Goal: Navigation & Orientation: Find specific page/section

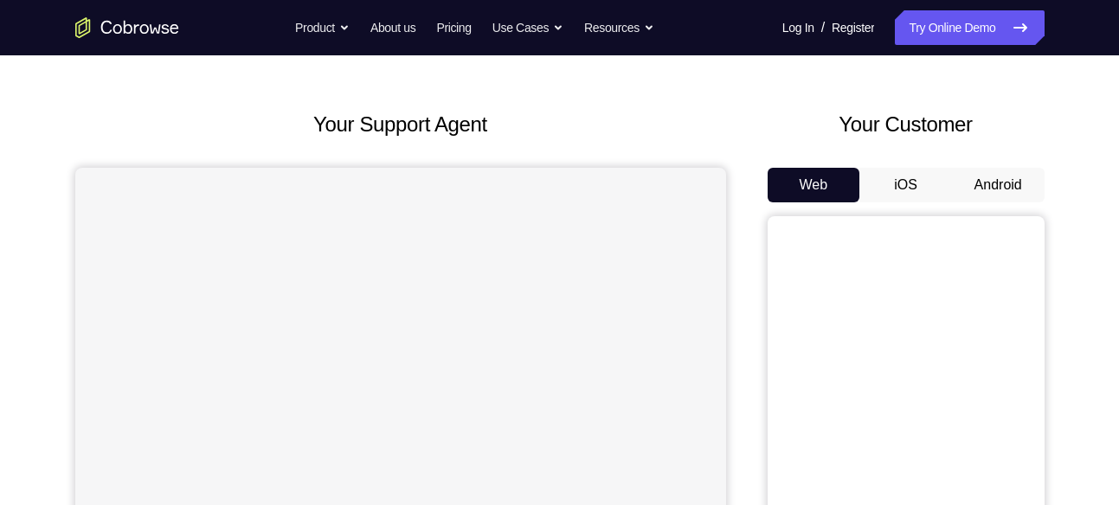
scroll to position [57, 0]
click at [992, 183] on button "Android" at bounding box center [998, 185] width 93 height 35
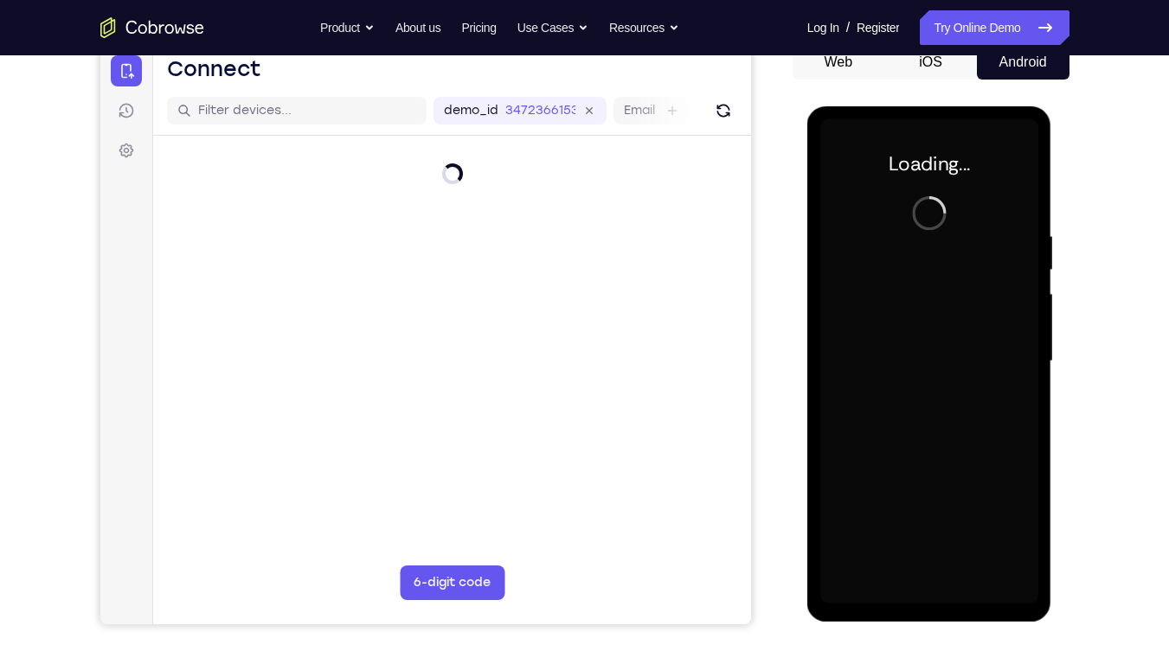
scroll to position [0, 0]
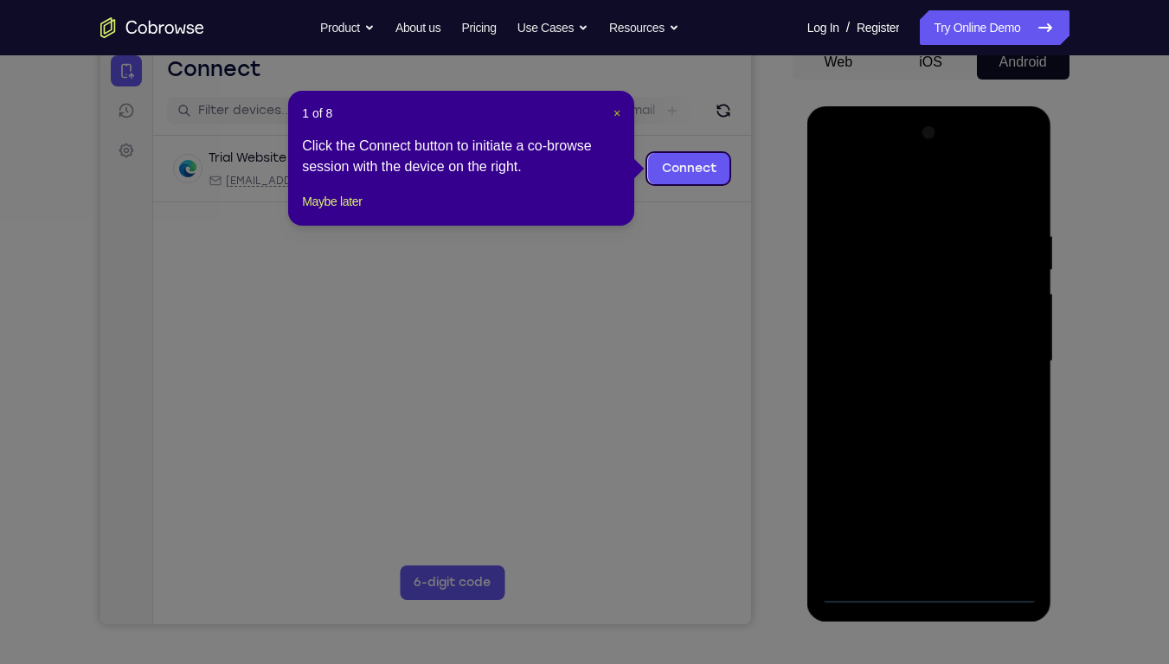
click at [616, 110] on span "×" at bounding box center [616, 113] width 7 height 14
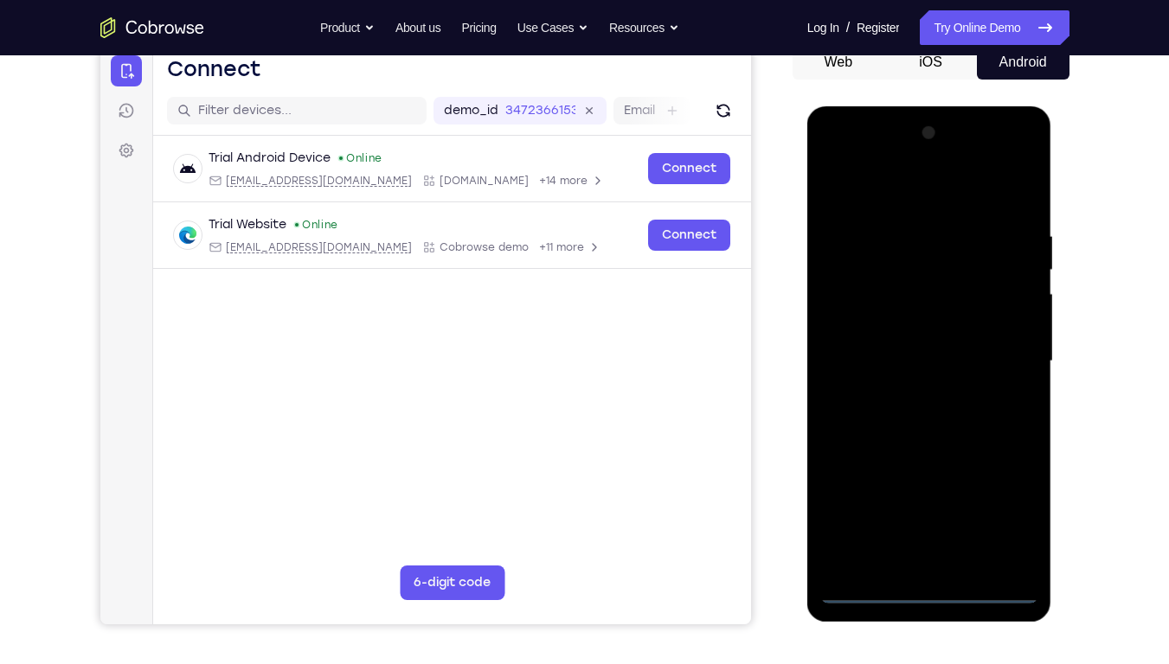
click at [927, 504] on div at bounding box center [929, 361] width 218 height 485
click at [998, 504] on div at bounding box center [929, 361] width 218 height 485
click at [860, 200] on div at bounding box center [929, 361] width 218 height 485
click at [1003, 350] on div at bounding box center [929, 361] width 218 height 485
click at [912, 393] on div at bounding box center [929, 361] width 218 height 485
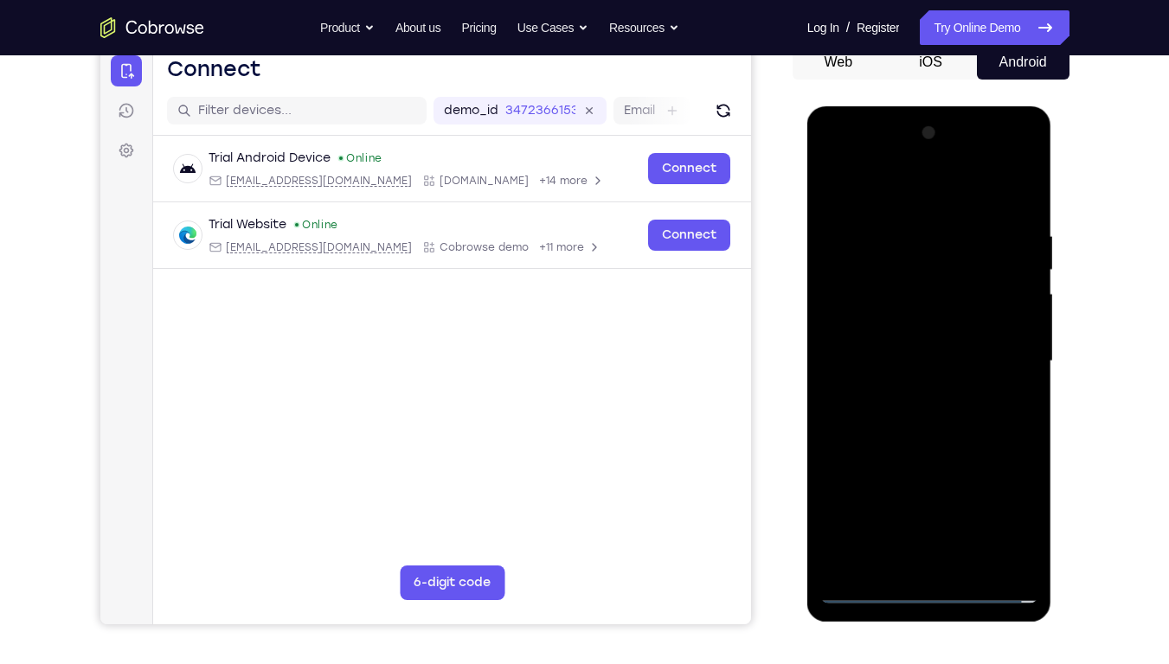
click at [887, 355] on div at bounding box center [929, 361] width 218 height 485
click at [883, 375] on div at bounding box center [929, 361] width 218 height 485
click at [932, 364] on div at bounding box center [929, 361] width 218 height 485
click at [925, 411] on div at bounding box center [929, 361] width 218 height 485
click at [918, 386] on div at bounding box center [929, 361] width 218 height 485
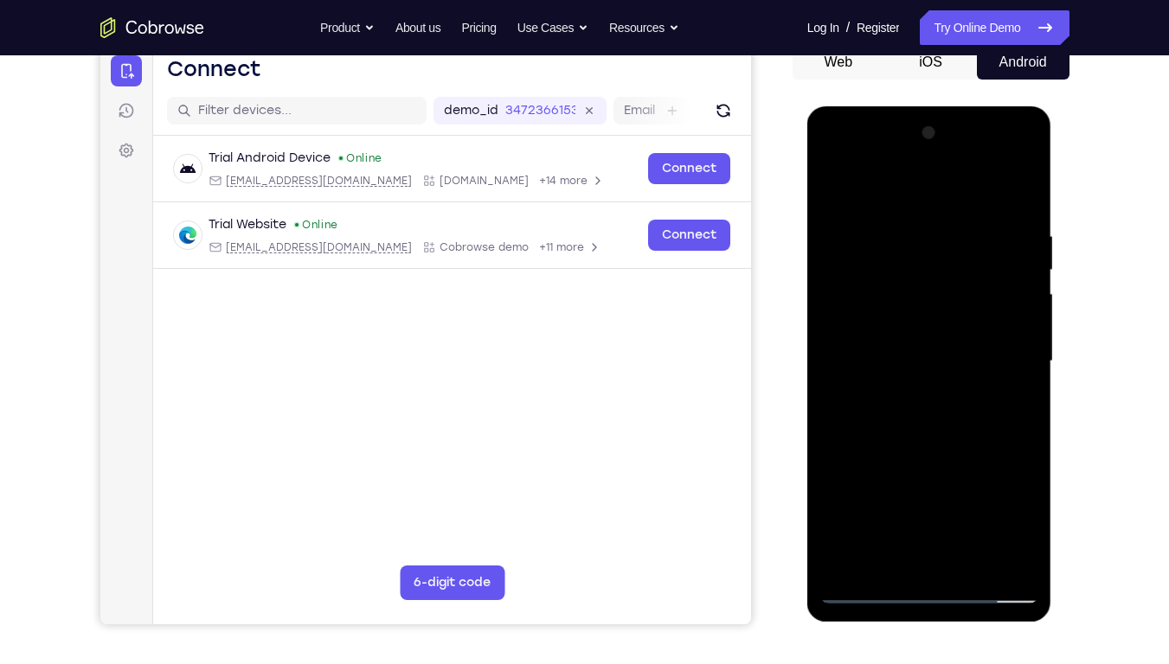
click at [1019, 331] on div at bounding box center [929, 361] width 218 height 485
click at [934, 363] on div at bounding box center [929, 361] width 218 height 485
click at [927, 414] on div at bounding box center [929, 361] width 218 height 485
click at [946, 389] on div at bounding box center [929, 361] width 218 height 485
click at [851, 331] on div at bounding box center [929, 361] width 218 height 485
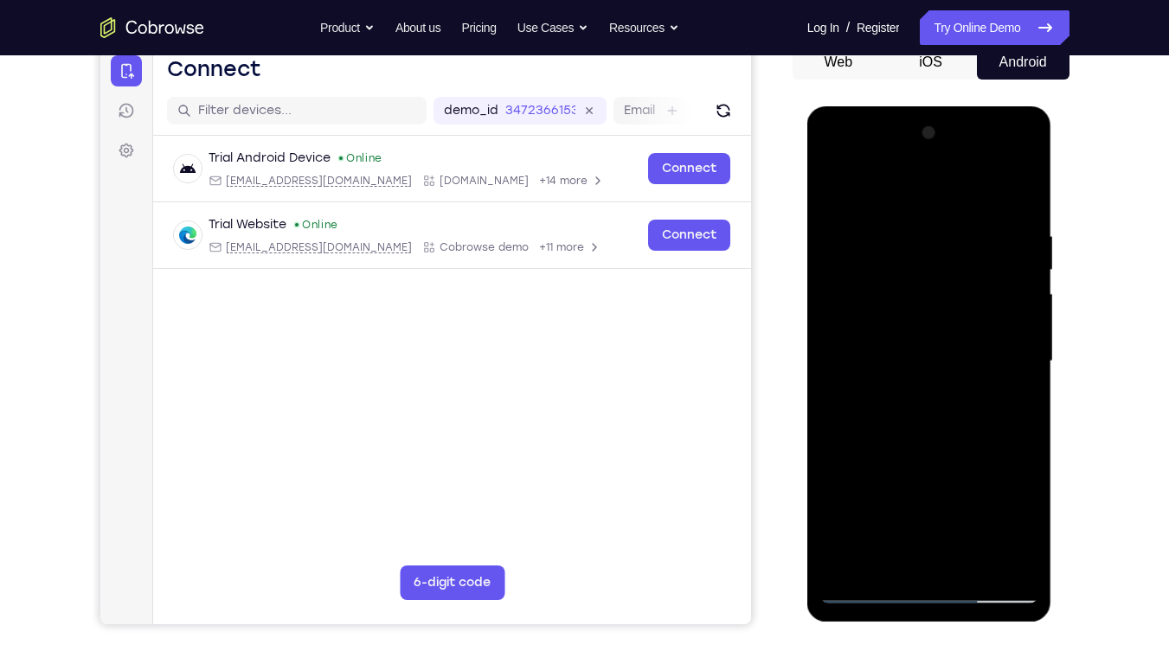
click at [913, 334] on div at bounding box center [929, 361] width 218 height 485
click at [941, 363] on div at bounding box center [929, 361] width 218 height 485
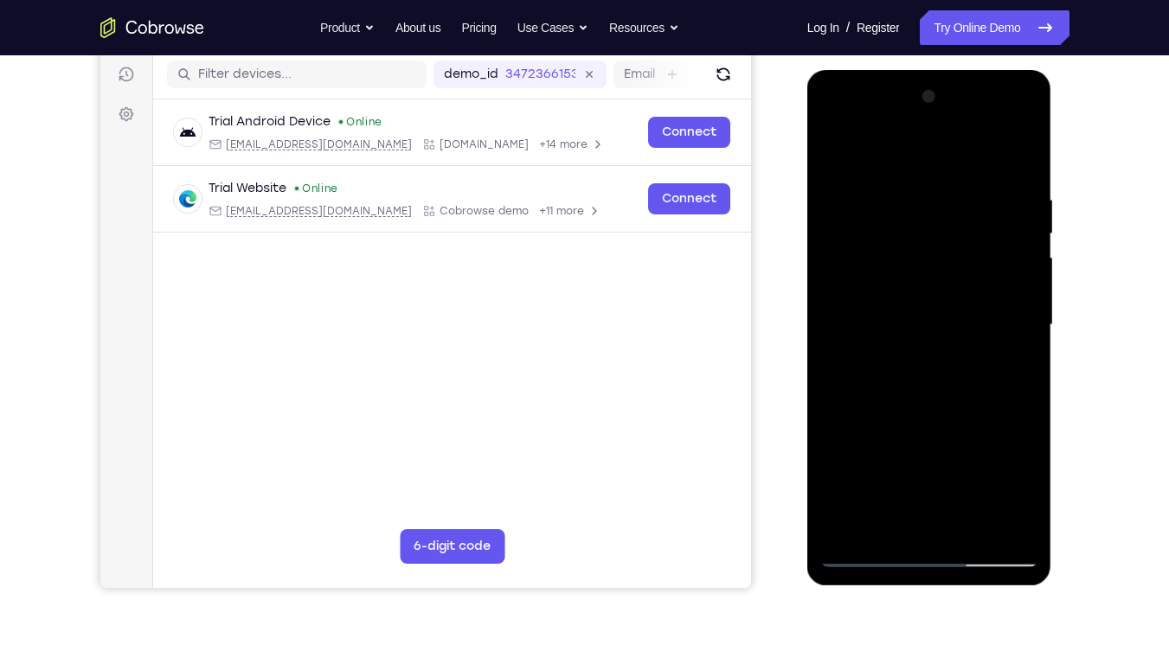
scroll to position [206, 0]
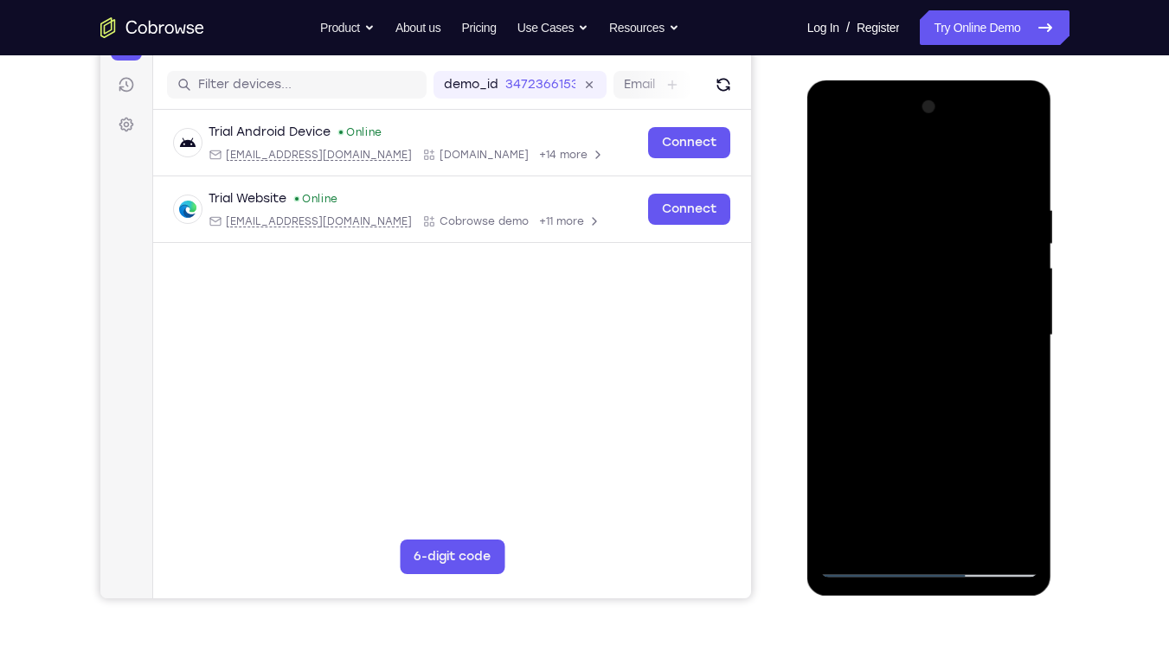
click at [940, 386] on div at bounding box center [929, 335] width 218 height 485
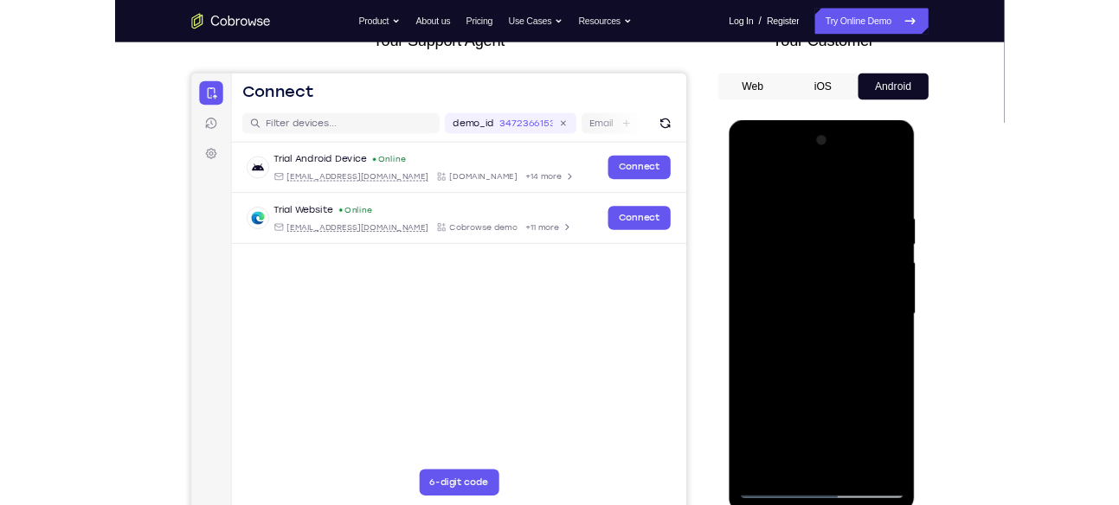
scroll to position [119, 0]
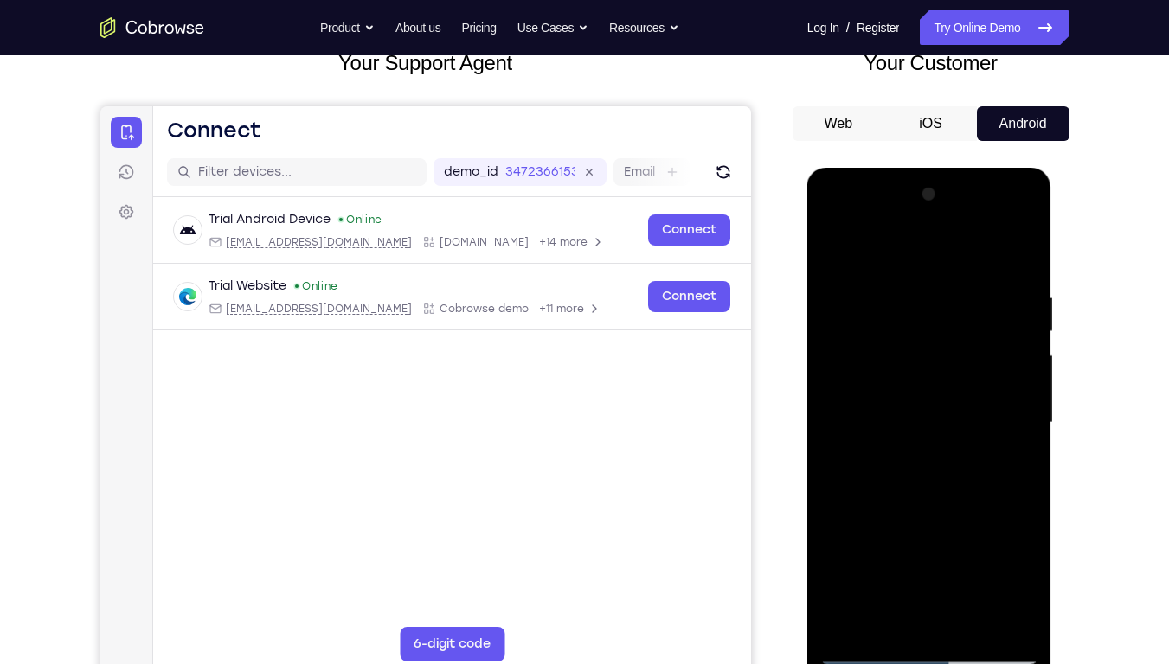
drag, startPoint x: 913, startPoint y: 262, endPoint x: 1037, endPoint y: 234, distance: 127.0
click at [1037, 234] on div at bounding box center [929, 423] width 218 height 485
click at [998, 478] on div at bounding box center [929, 423] width 218 height 485
click at [875, 421] on div at bounding box center [929, 423] width 218 height 485
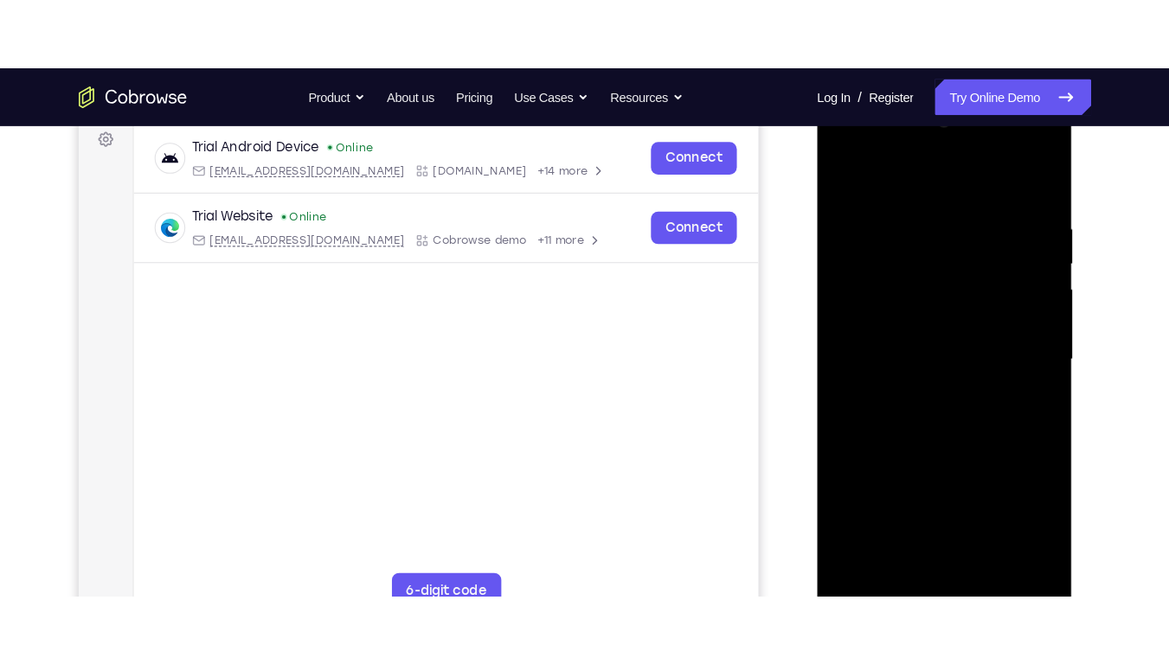
scroll to position [261, 0]
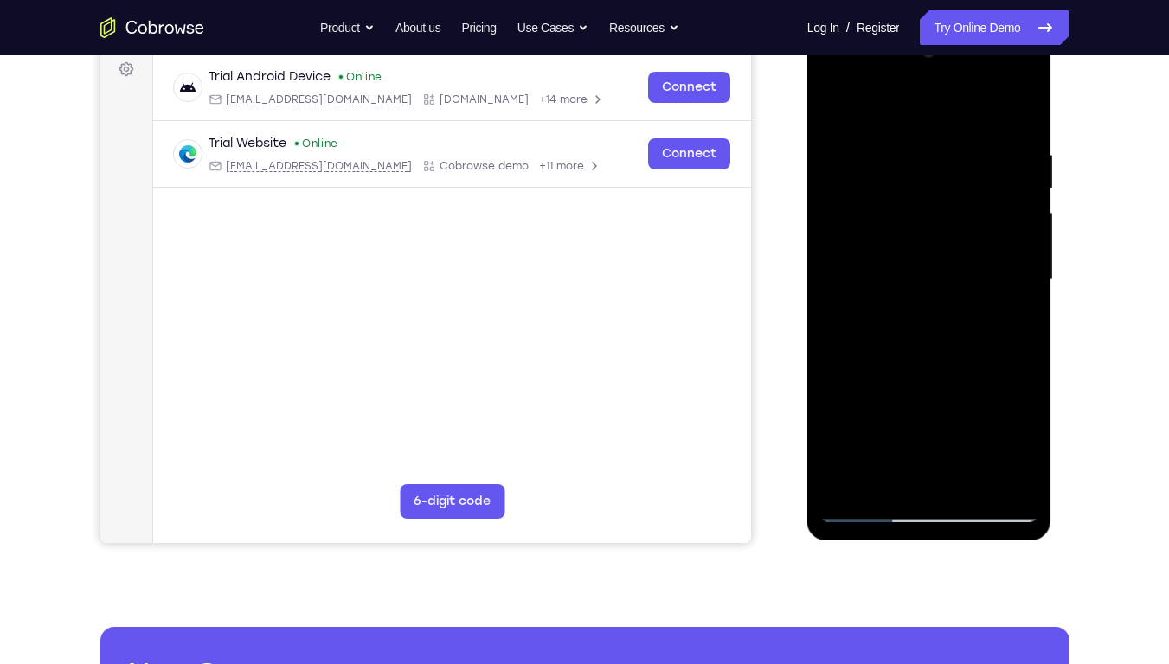
click at [951, 336] on div at bounding box center [929, 280] width 218 height 485
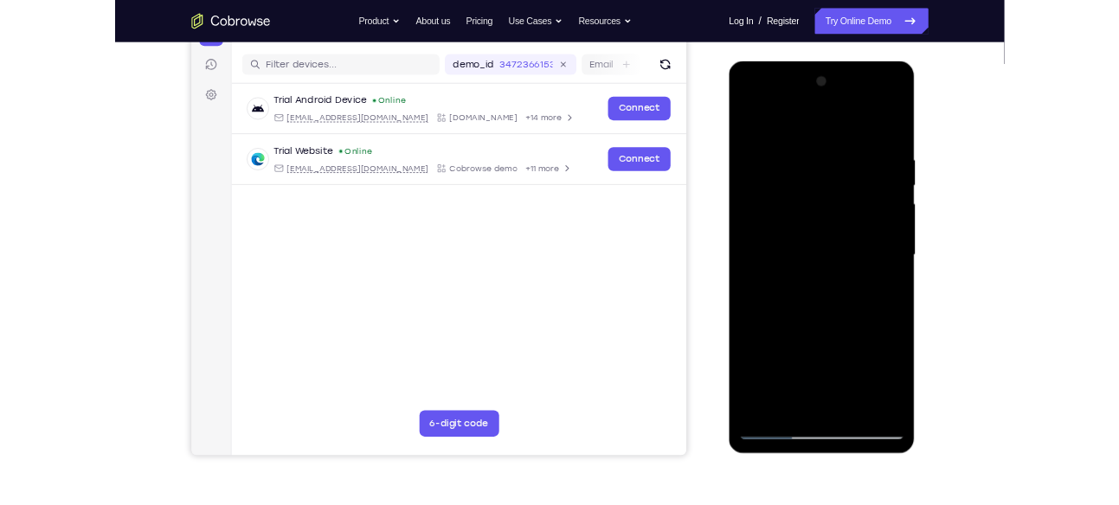
scroll to position [201, 0]
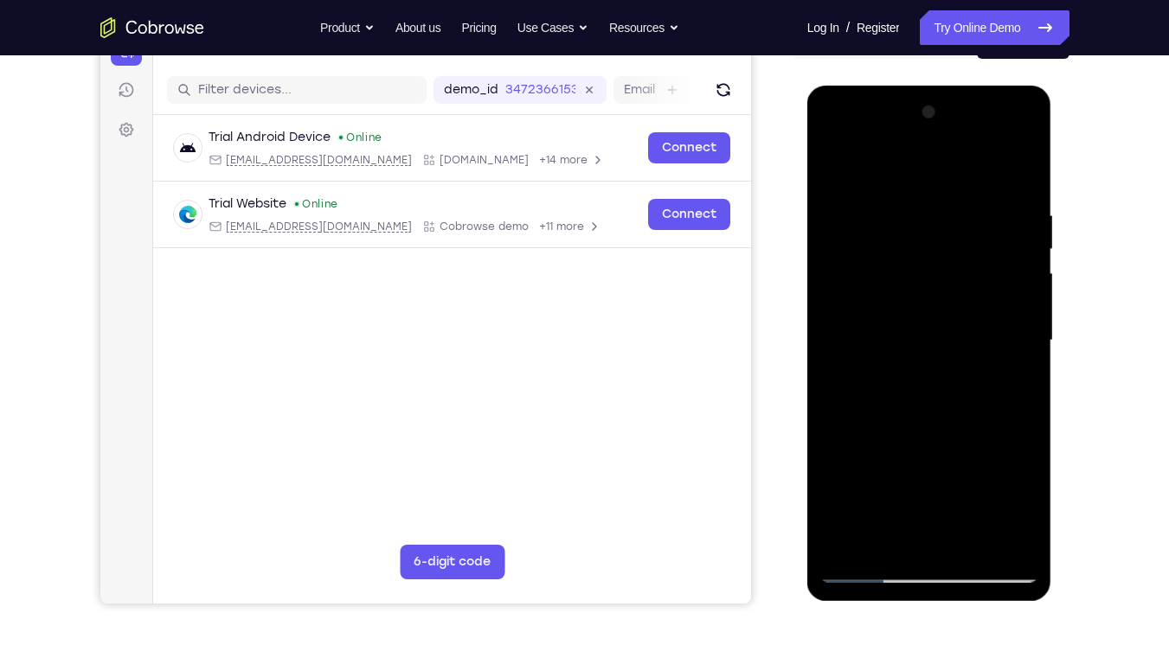
click at [903, 396] on div at bounding box center [929, 341] width 218 height 485
click at [916, 395] on div at bounding box center [929, 341] width 218 height 485
click at [917, 344] on div at bounding box center [929, 341] width 218 height 485
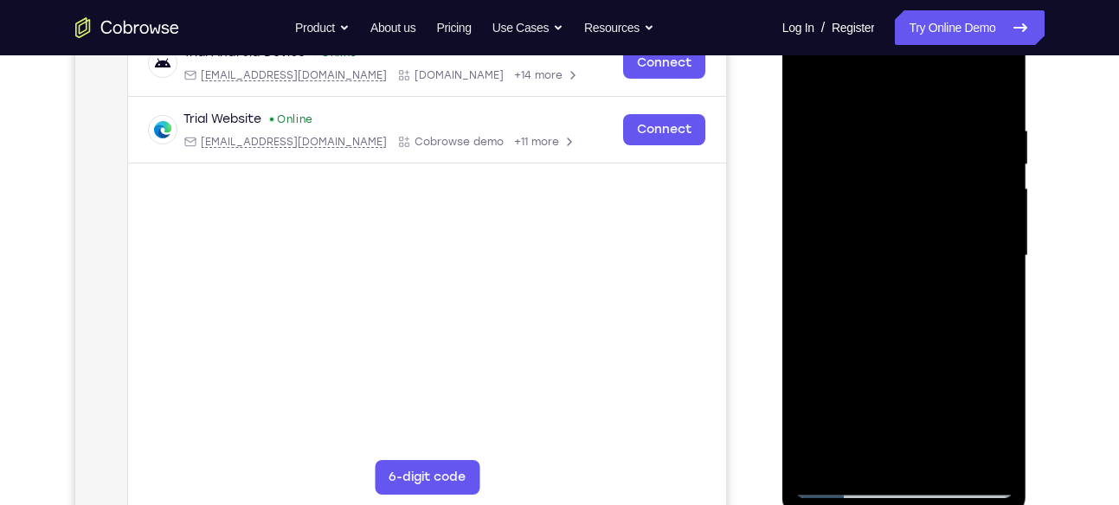
scroll to position [286, 0]
click at [844, 481] on div at bounding box center [904, 255] width 218 height 485
click at [900, 350] on div at bounding box center [904, 255] width 218 height 485
click at [896, 174] on div at bounding box center [904, 255] width 218 height 485
click at [806, 77] on div at bounding box center [904, 255] width 218 height 485
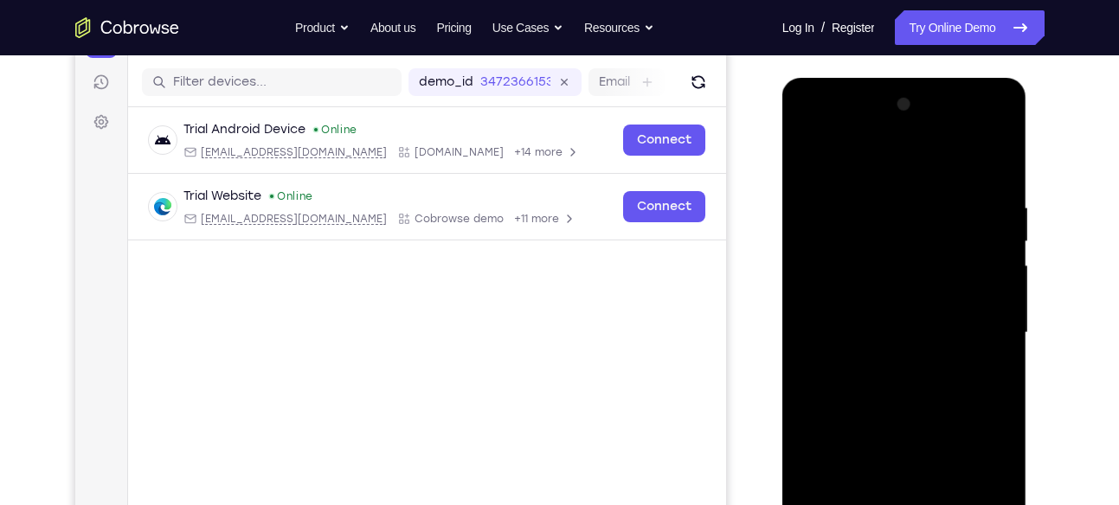
scroll to position [209, 0]
click at [804, 158] on div at bounding box center [904, 332] width 218 height 485
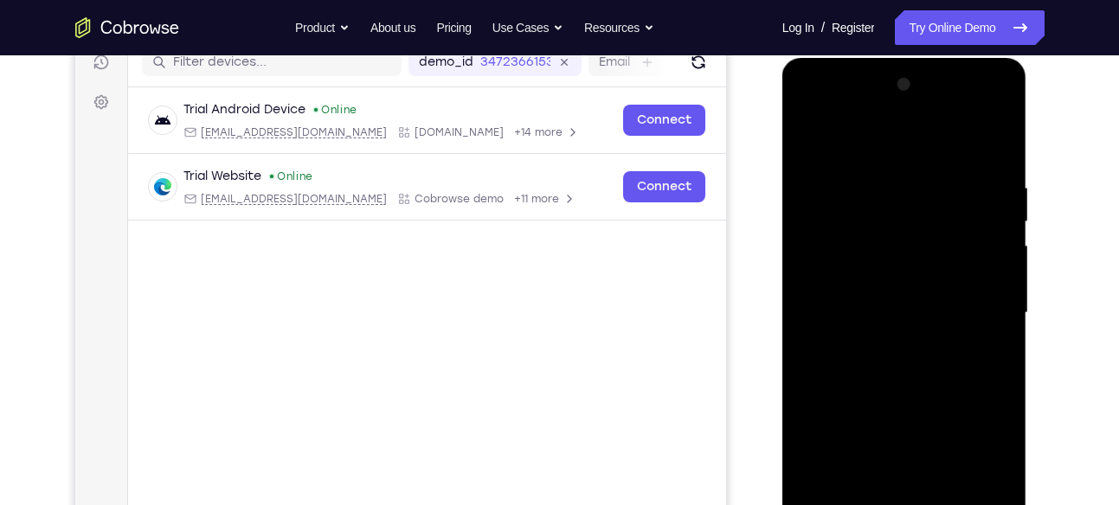
scroll to position [229, 0]
click at [912, 394] on div at bounding box center [904, 312] width 218 height 485
click at [1002, 133] on div at bounding box center [904, 312] width 218 height 485
click at [924, 175] on div at bounding box center [904, 312] width 218 height 485
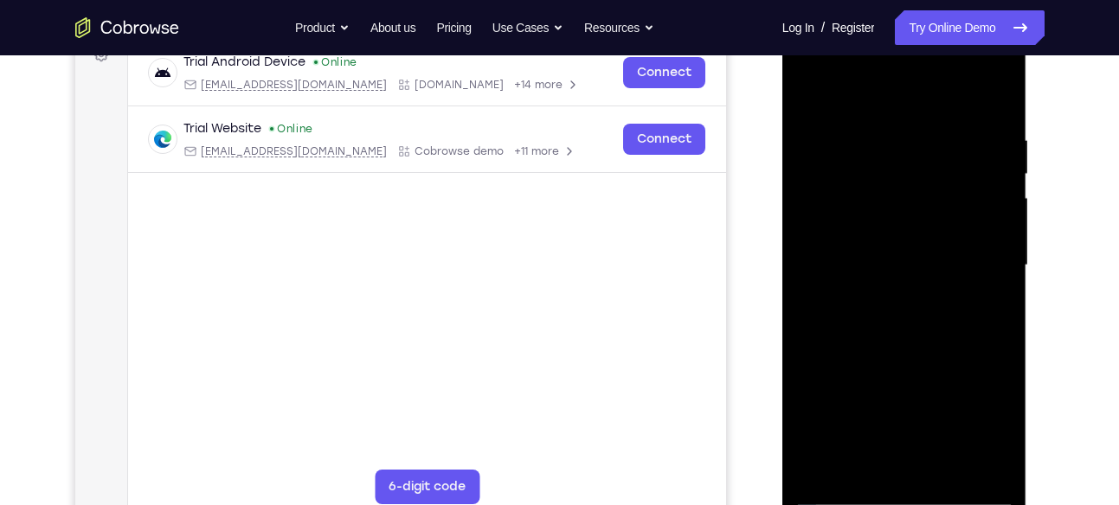
scroll to position [277, 0]
click at [951, 462] on div at bounding box center [904, 264] width 218 height 485
click at [905, 360] on div at bounding box center [904, 264] width 218 height 485
click at [893, 240] on div at bounding box center [904, 264] width 218 height 485
click at [801, 93] on div at bounding box center [904, 264] width 218 height 485
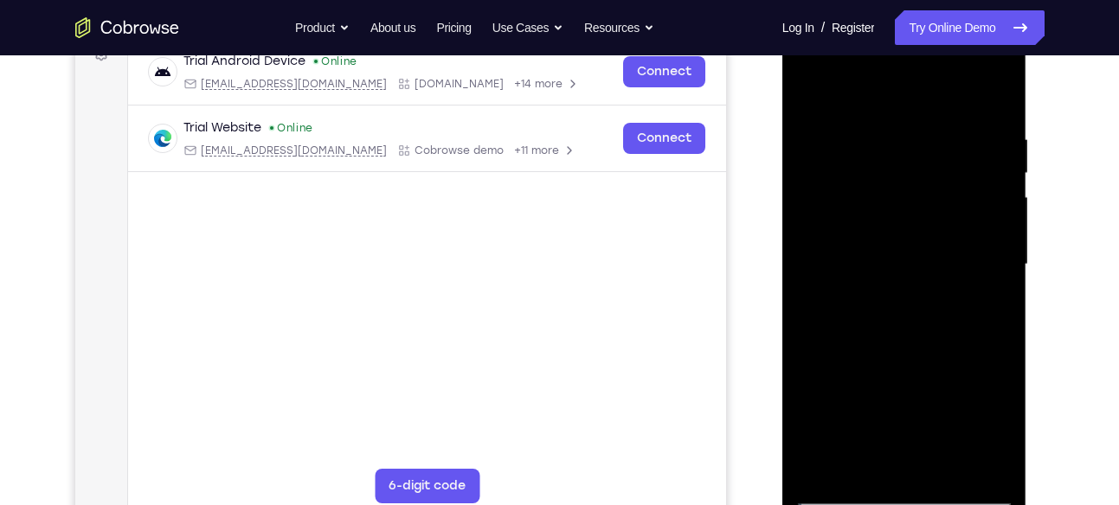
click at [883, 237] on div at bounding box center [904, 264] width 218 height 485
click at [806, 88] on div at bounding box center [904, 264] width 218 height 485
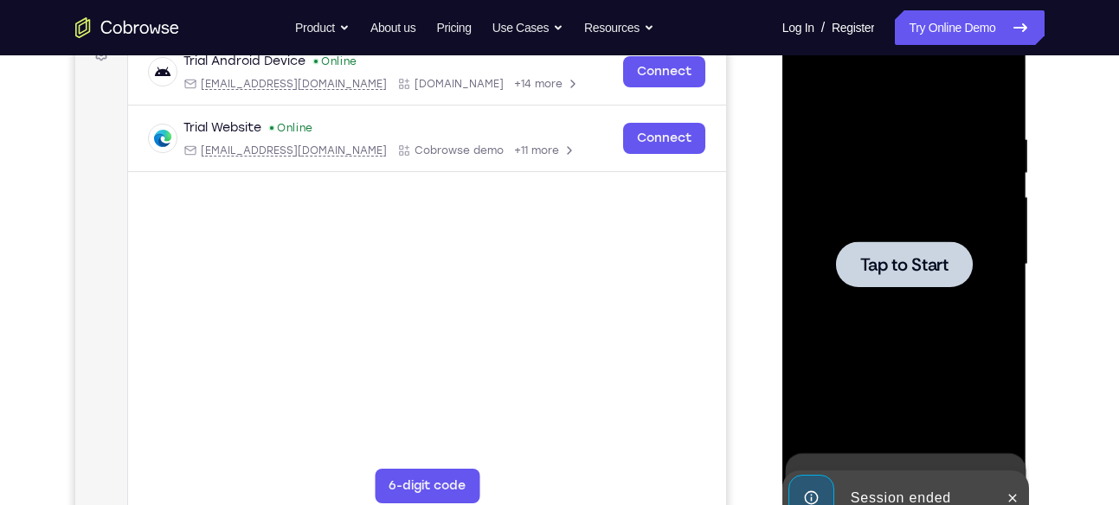
scroll to position [0, 0]
